Goal: Task Accomplishment & Management: Manage account settings

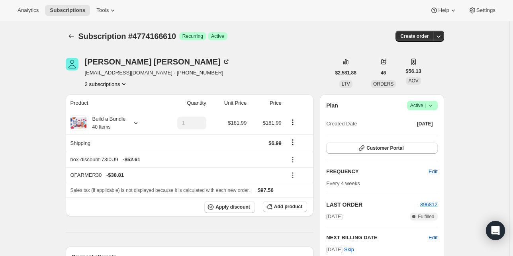
click at [118, 83] on button "2 subscriptions" at bounding box center [106, 84] width 43 height 8
click at [104, 111] on span "5028577362" at bounding box center [96, 112] width 29 height 6
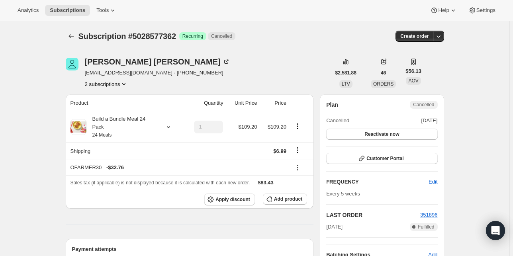
scroll to position [32, 0]
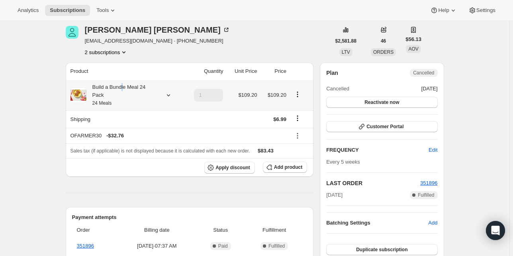
click at [126, 92] on div "Build a Bundle Meal 24 Pack 24 Meals" at bounding box center [123, 95] width 72 height 24
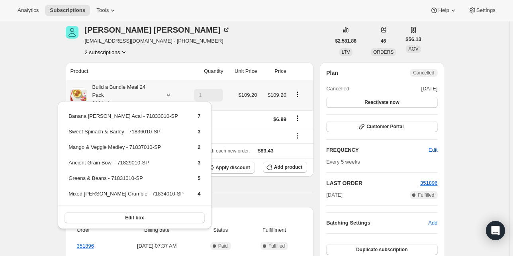
click at [126, 93] on div "Build a Bundle Meal 24 Pack 24 Meals" at bounding box center [123, 95] width 72 height 24
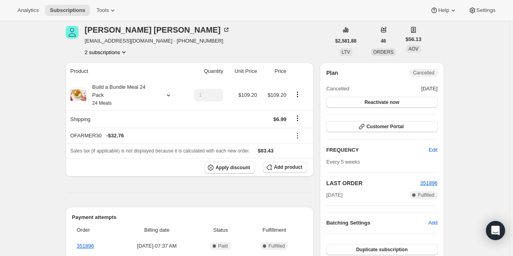
click at [112, 51] on button "2 subscriptions" at bounding box center [106, 52] width 43 height 8
click at [117, 66] on span "4774166610" at bounding box center [108, 67] width 53 height 8
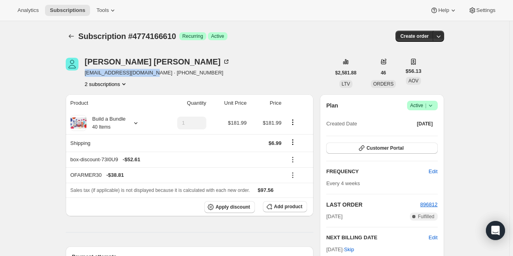
drag, startPoint x: 85, startPoint y: 73, endPoint x: 151, endPoint y: 75, distance: 66.6
click at [151, 75] on div "Megan Butler meganbutler336@gmail.com · +16145781253 2 subscriptions" at bounding box center [198, 73] width 265 height 30
copy span "meganbutler336@gmail.com"
click at [72, 35] on icon "Subscriptions" at bounding box center [71, 36] width 8 height 8
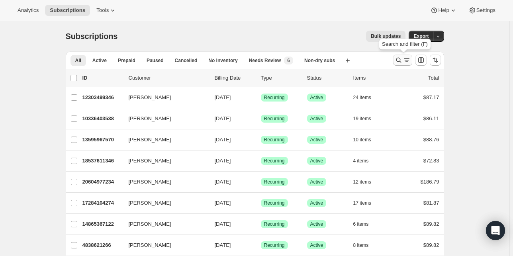
click at [400, 58] on icon "Search and filter results" at bounding box center [398, 60] width 5 height 5
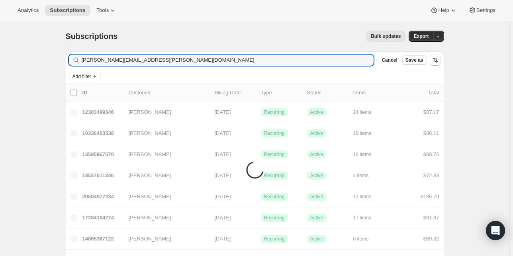
type input "melissa.clarke.mc89@gmail.com"
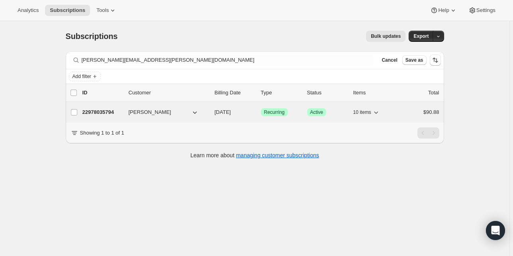
click at [92, 109] on p "22978035794" at bounding box center [103, 112] width 40 height 8
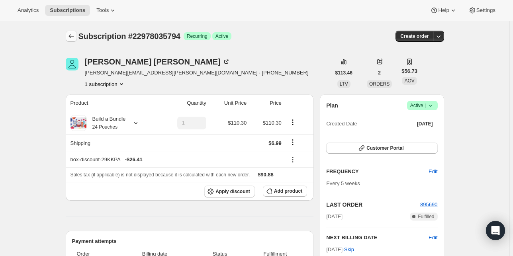
click at [75, 38] on icon "Subscriptions" at bounding box center [71, 36] width 8 height 8
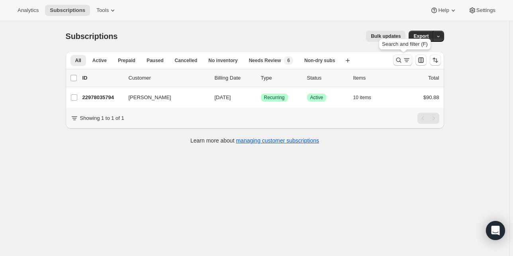
click at [405, 60] on icon "Search and filter results" at bounding box center [407, 60] width 8 height 8
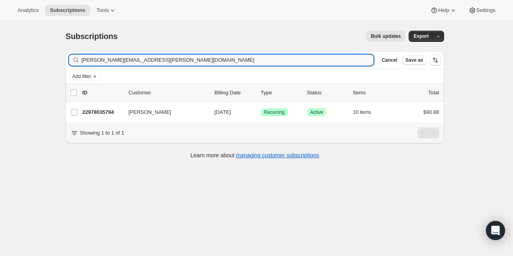
drag, startPoint x: 172, startPoint y: 62, endPoint x: 45, endPoint y: 59, distance: 126.8
click at [45, 59] on div "Subscriptions. This page is ready Subscriptions Bulk updates More actions Bulk …" at bounding box center [255, 149] width 510 height 256
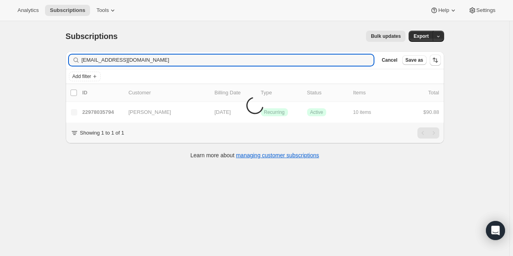
type input "liannaludwig@gmail.com"
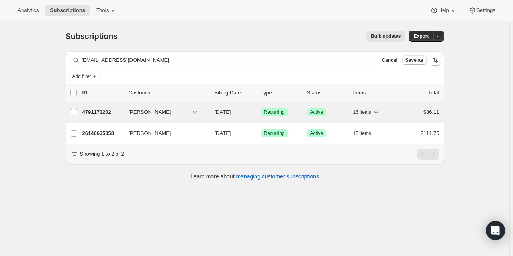
click at [372, 115] on span "16 items" at bounding box center [363, 112] width 18 height 6
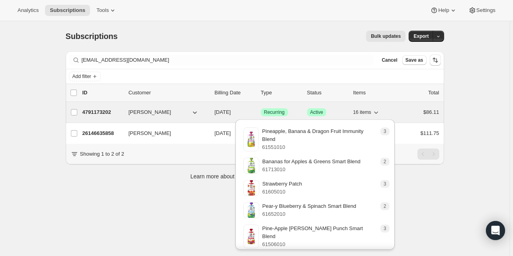
click at [372, 113] on span "16 items" at bounding box center [363, 112] width 18 height 6
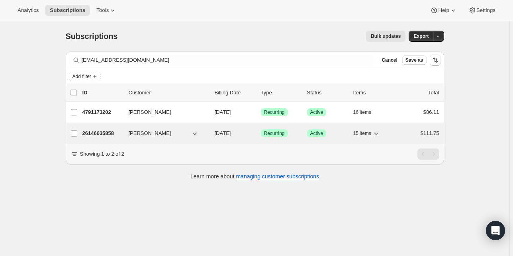
click at [372, 132] on span "15 items" at bounding box center [363, 133] width 18 height 6
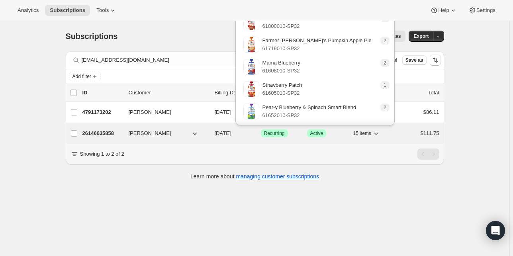
click at [372, 132] on span "15 items" at bounding box center [363, 133] width 18 height 6
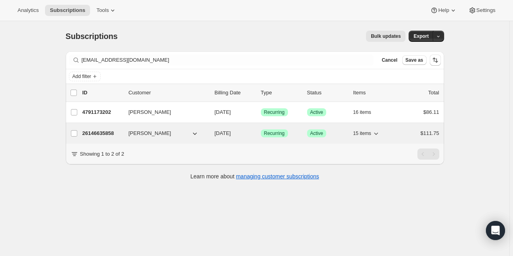
click at [96, 132] on p "26146635858" at bounding box center [103, 134] width 40 height 8
